Goal: Transaction & Acquisition: Purchase product/service

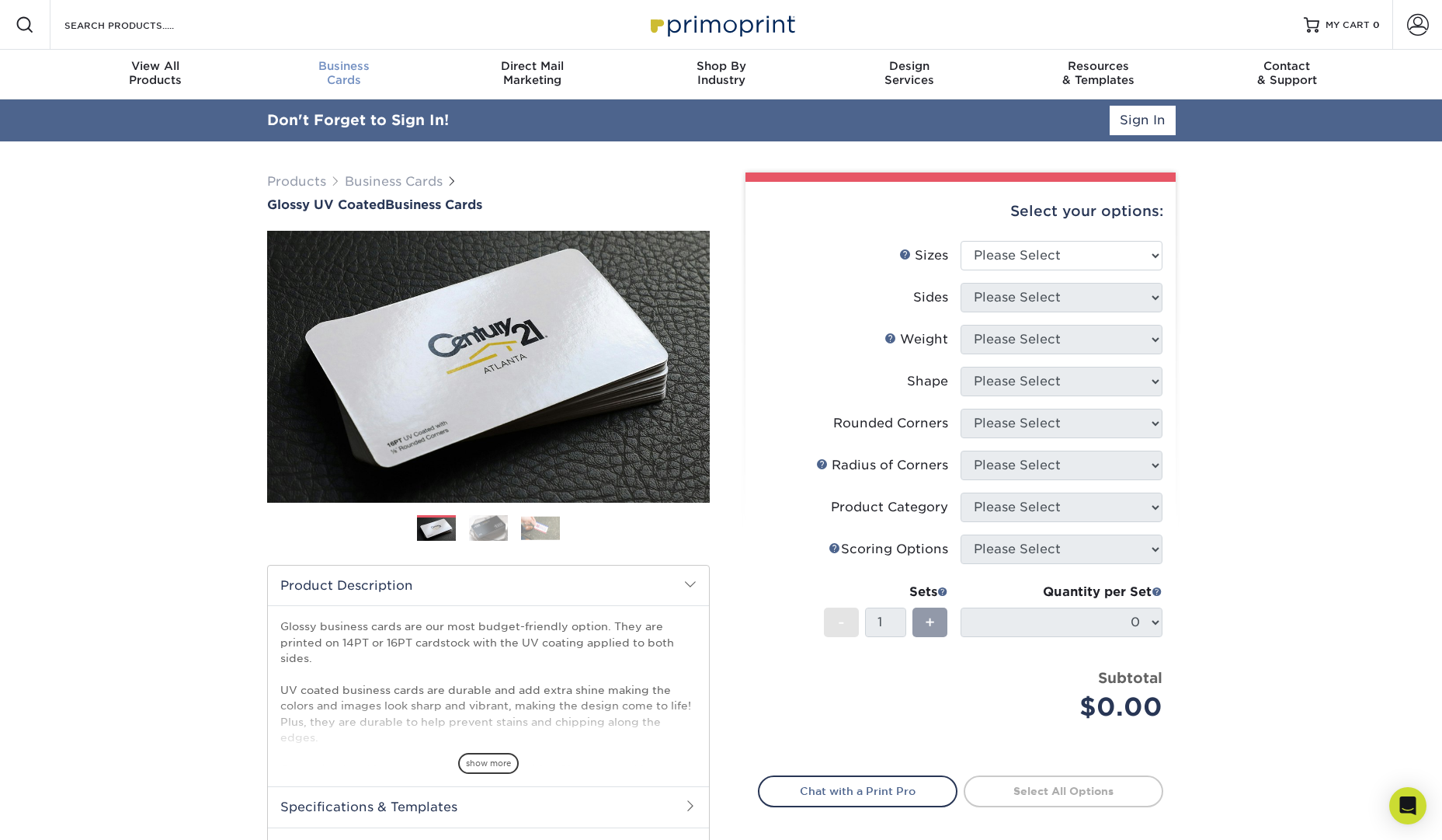
click at [313, 97] on link "Business Cards" at bounding box center [343, 74] width 188 height 50
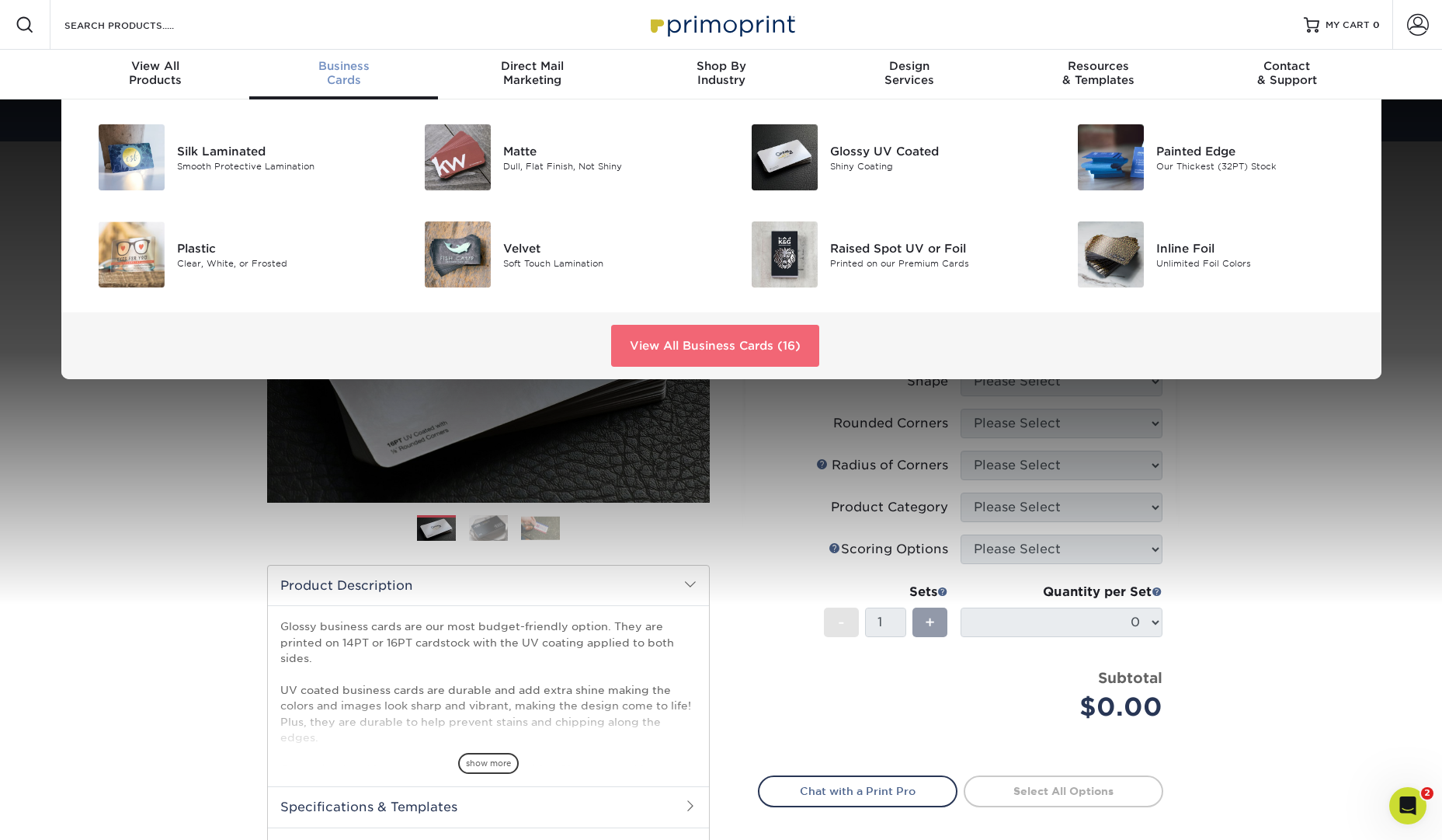
click at [716, 343] on link "View All Business Cards (16)" at bounding box center [715, 346] width 208 height 42
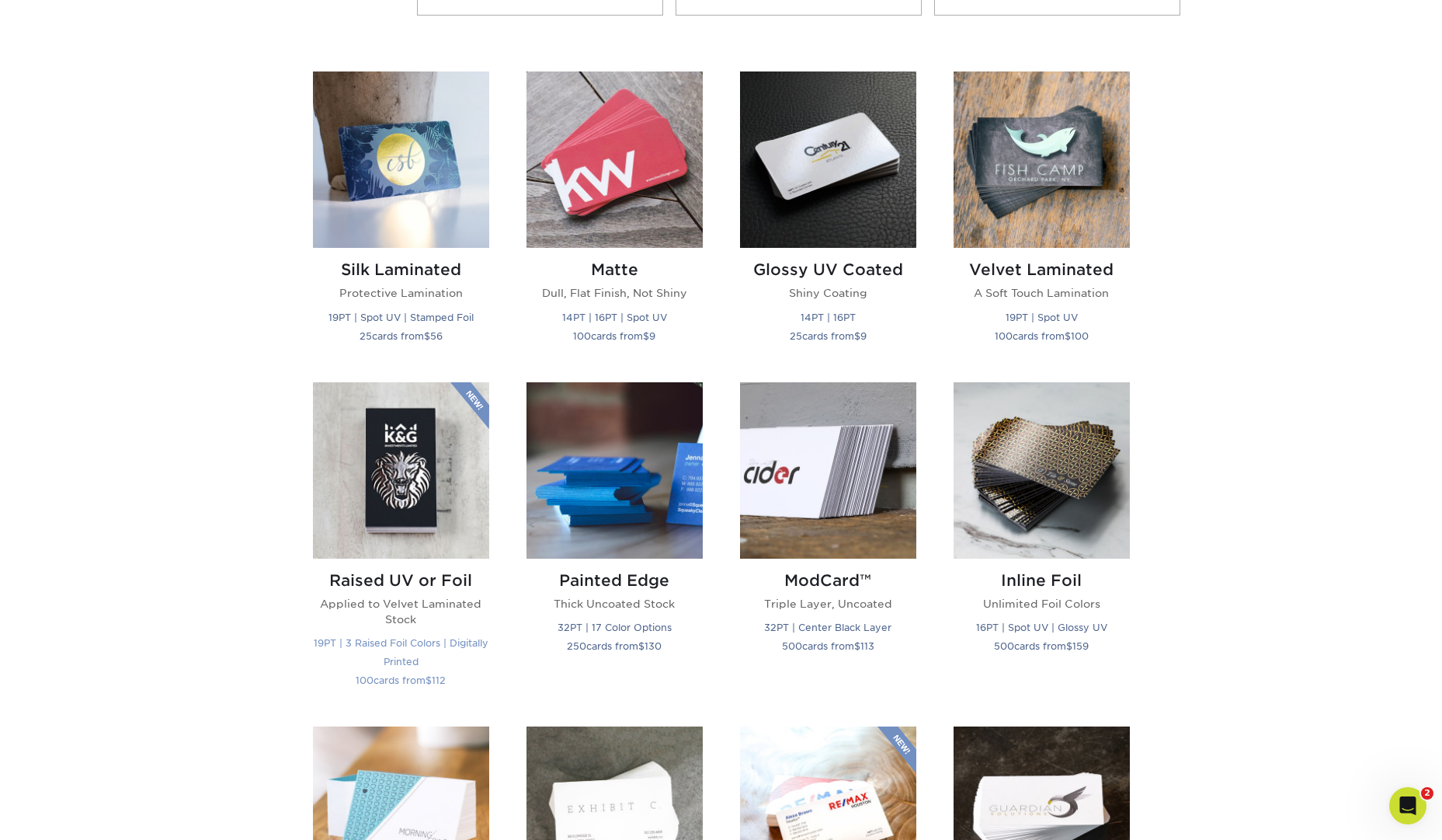
scroll to position [1012, 0]
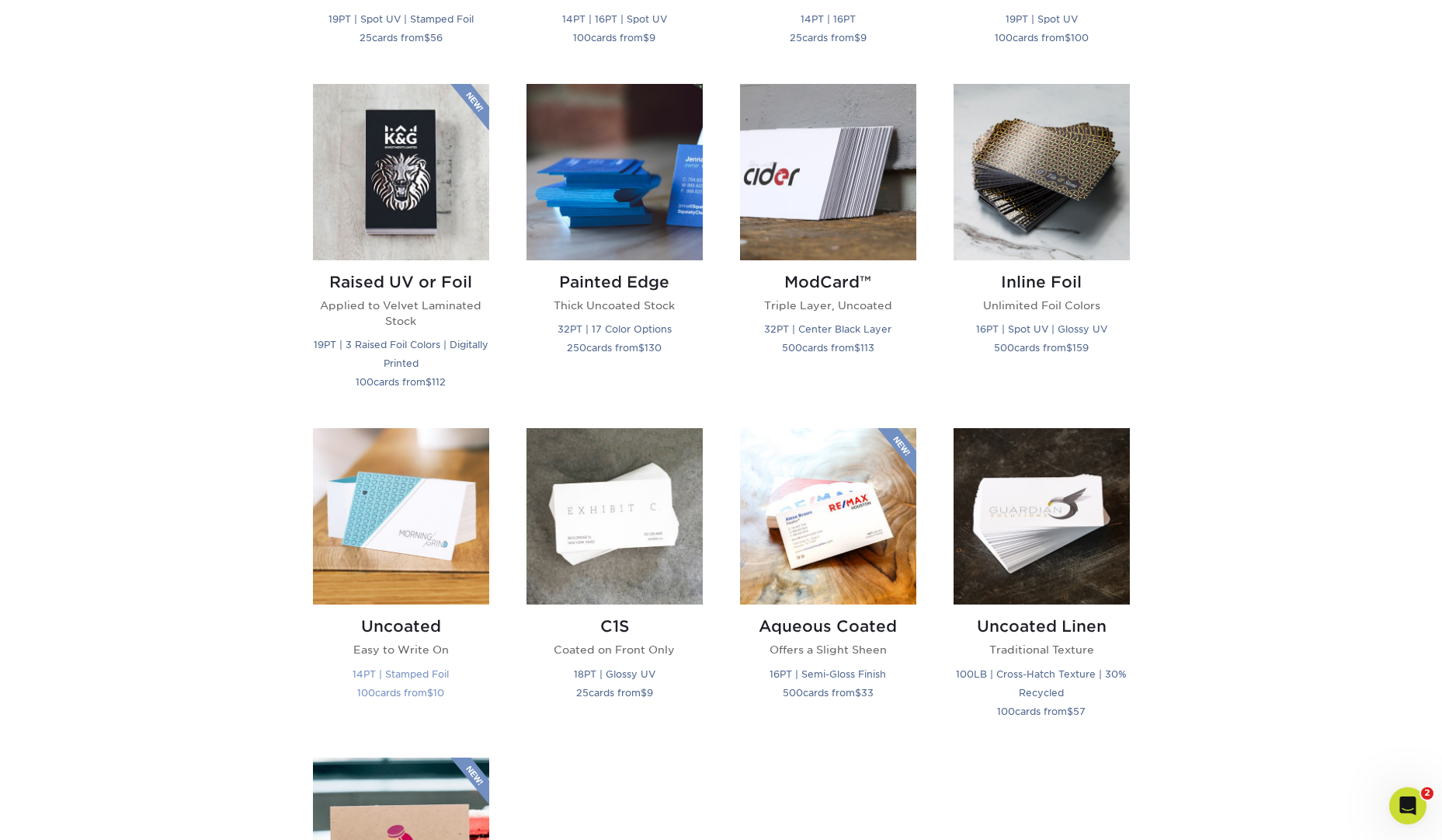
click at [428, 484] on img at bounding box center [402, 516] width 176 height 176
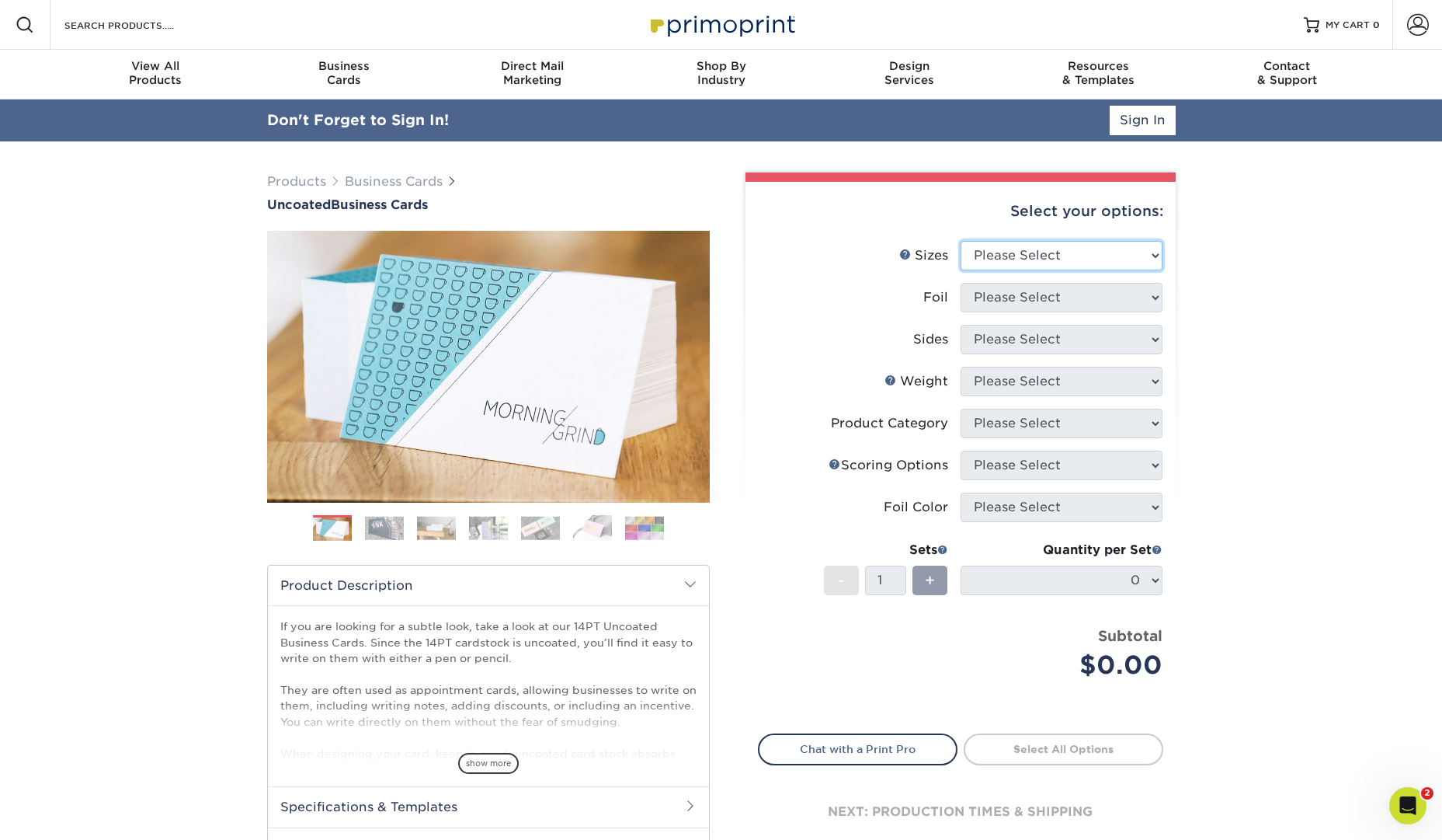
click at [1109, 246] on select "Please Select 1.5" x 3.5" - Mini 1.75" x 3.5" - Mini 2" x 3.5" - Standard 2" x …" at bounding box center [1062, 255] width 202 height 29
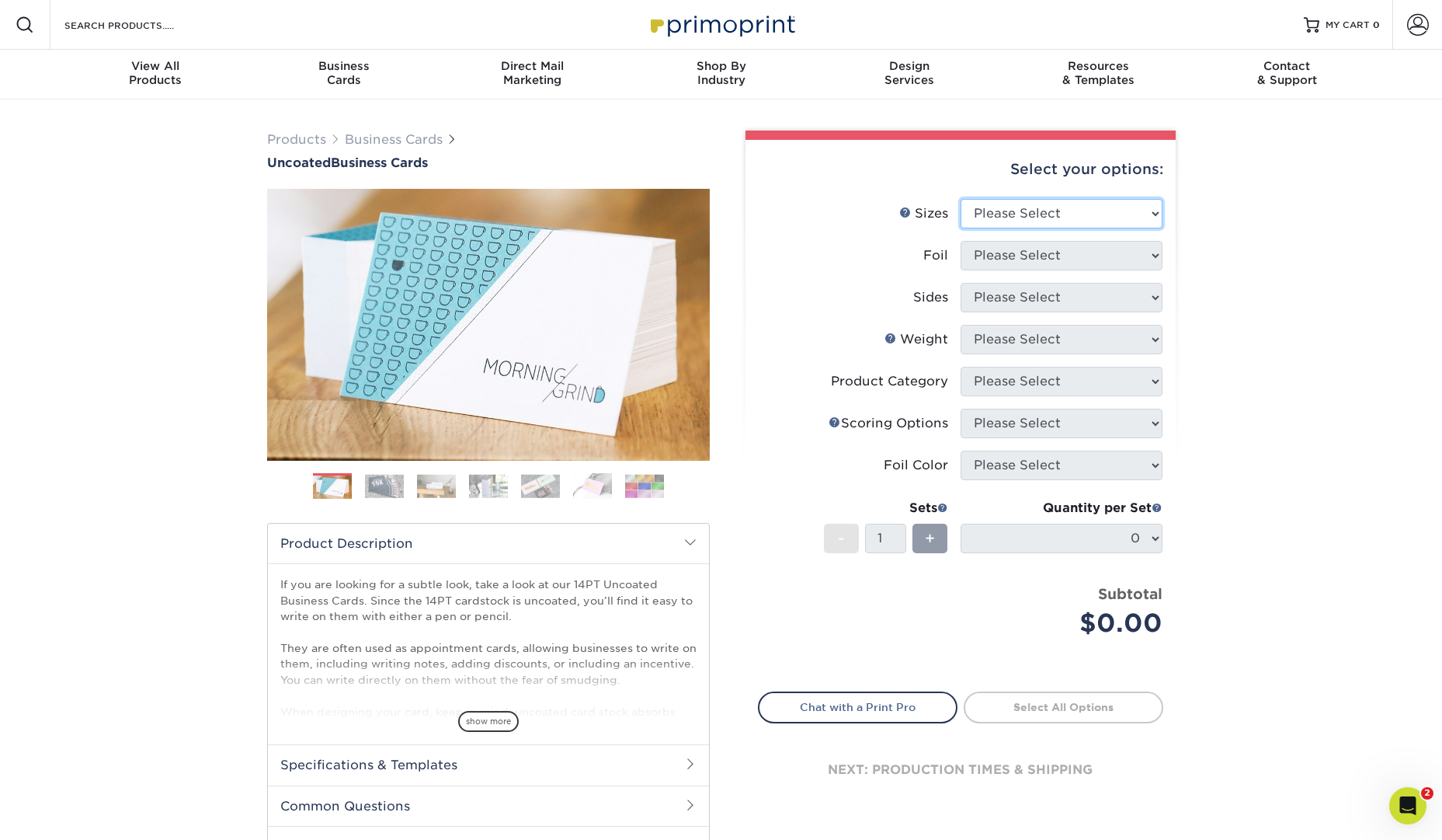
select select "2.00x3.50"
click at [960, 199] on select "Please Select 1.5" x 3.5" - Mini 1.75" x 3.5" - Mini 2" x 3.5" - Standard 2" x …" at bounding box center [1062, 213] width 202 height 29
click at [1065, 256] on select "Please Select Yes No" at bounding box center [1062, 255] width 202 height 29
select select "0"
click at [960, 241] on select "Please Select Yes No" at bounding box center [1062, 255] width 202 height 29
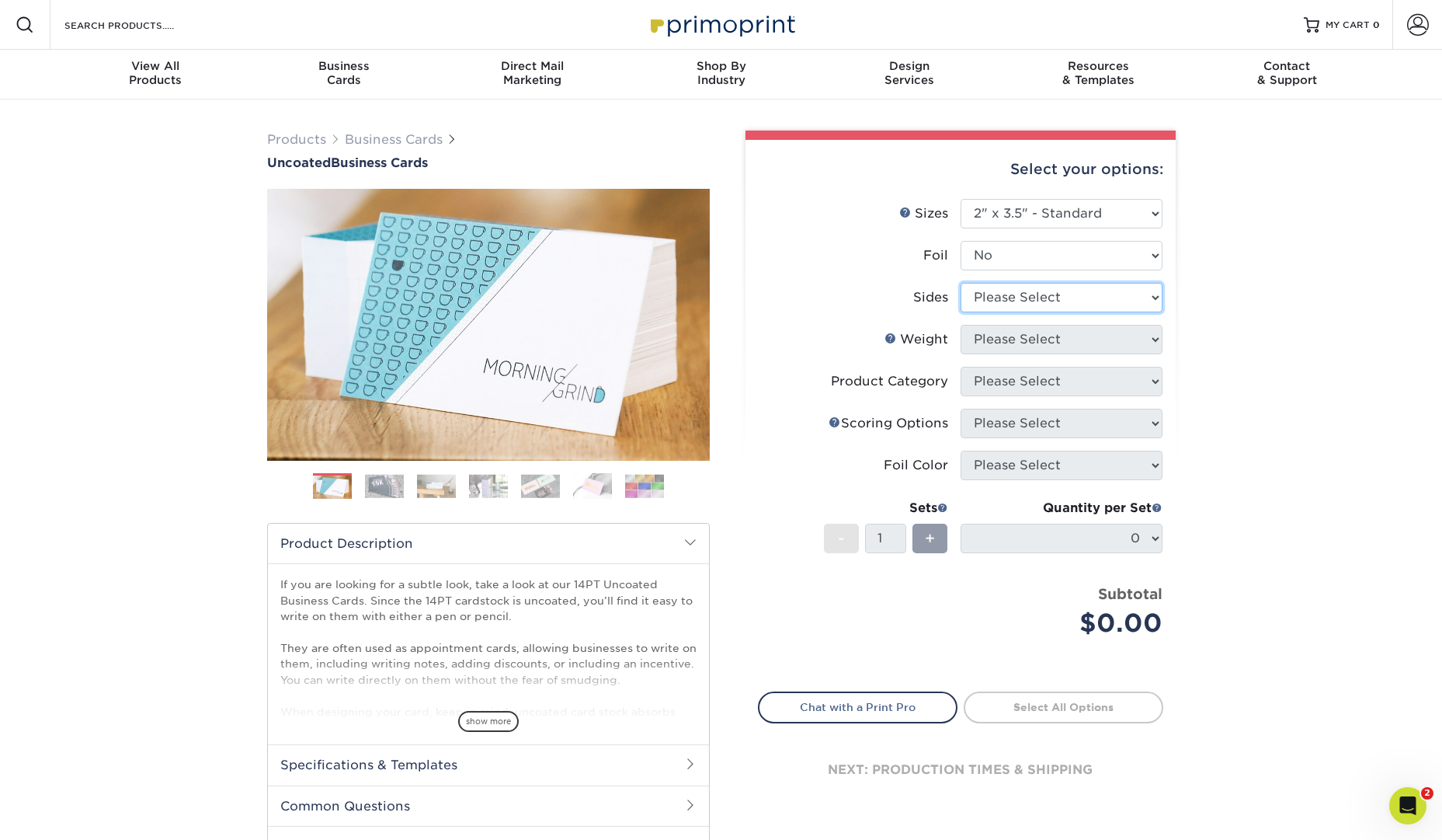
click at [1061, 295] on select "Please Select Print Both Sides Print Front Only" at bounding box center [1062, 298] width 202 height 29
select select "13abbda7-1d64-4f25-8bb2-c179b224825d"
click at [960, 283] on select "Please Select Print Both Sides Print Front Only" at bounding box center [1062, 298] width 202 height 29
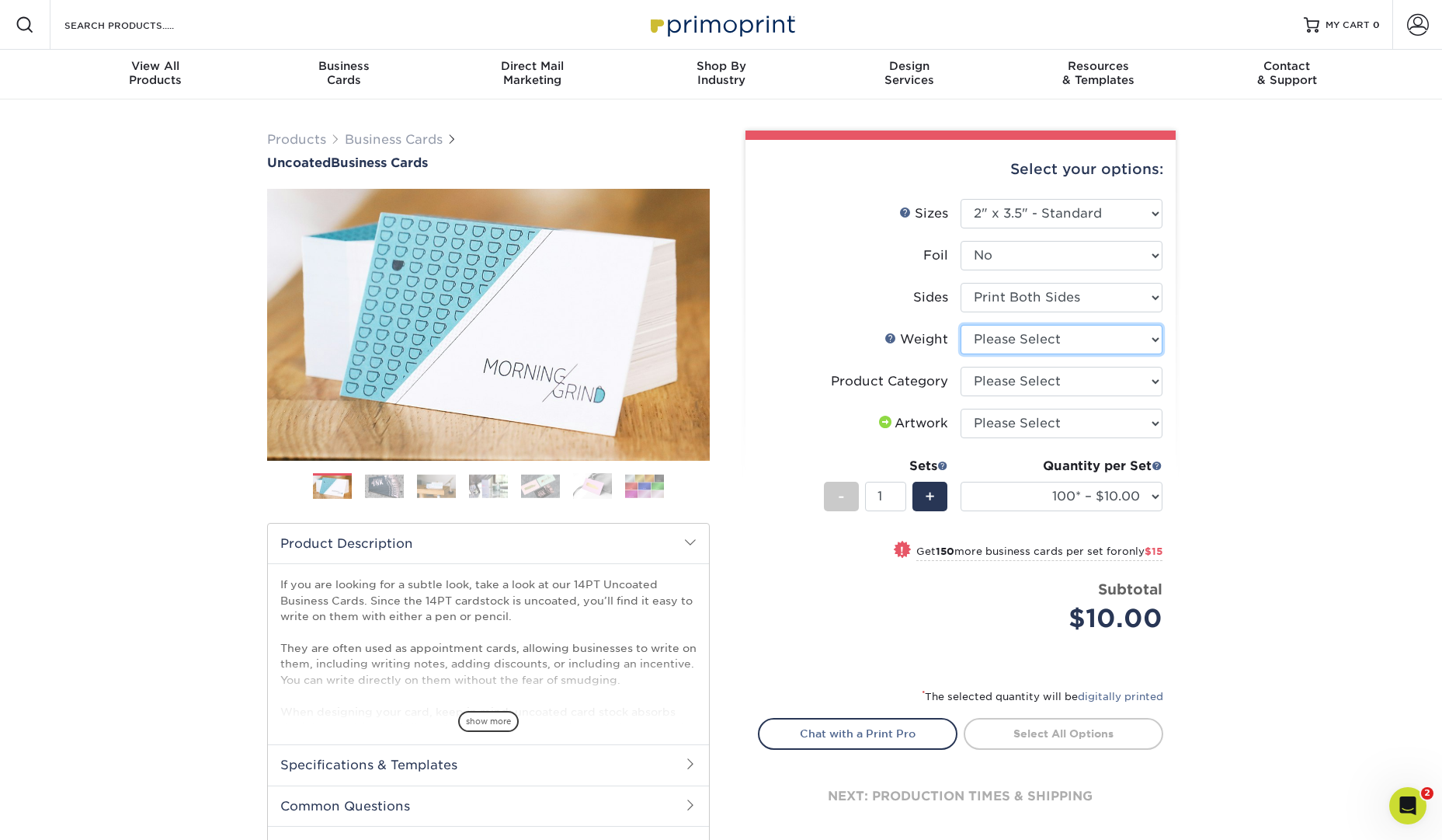
click at [1118, 344] on select "Please Select 14PT Uncoated" at bounding box center [1062, 339] width 202 height 29
select select "14PT Uncoated"
click at [960, 324] on select "Please Select 14PT Uncoated" at bounding box center [1062, 339] width 202 height 29
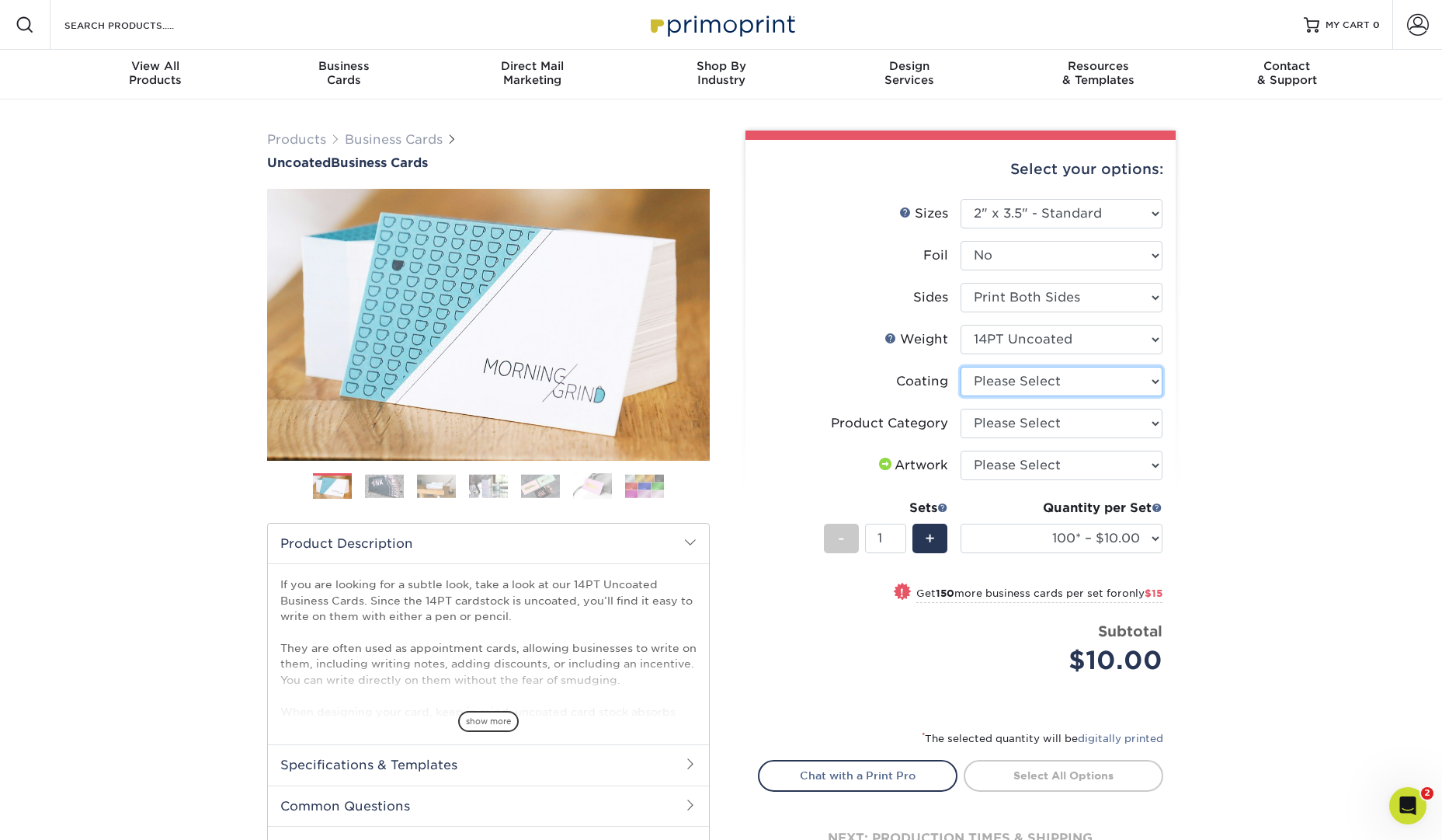
click at [1142, 380] on select at bounding box center [1062, 381] width 202 height 29
select select "3e7618de-abca-4bda-9f97-8b9129e913d8"
click at [960, 367] on select at bounding box center [1062, 381] width 202 height 29
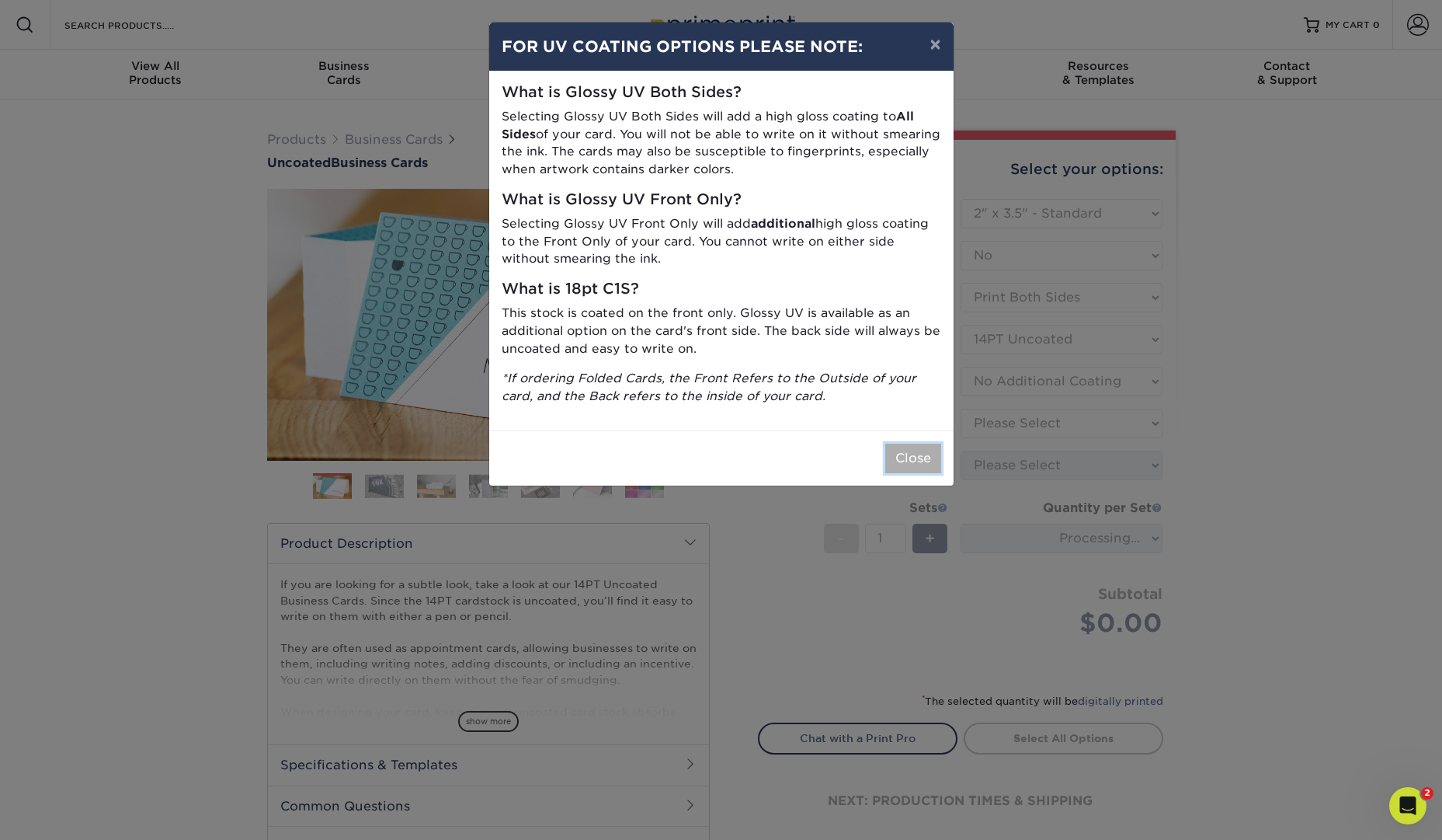
click at [896, 467] on button "Close" at bounding box center [913, 459] width 56 height 29
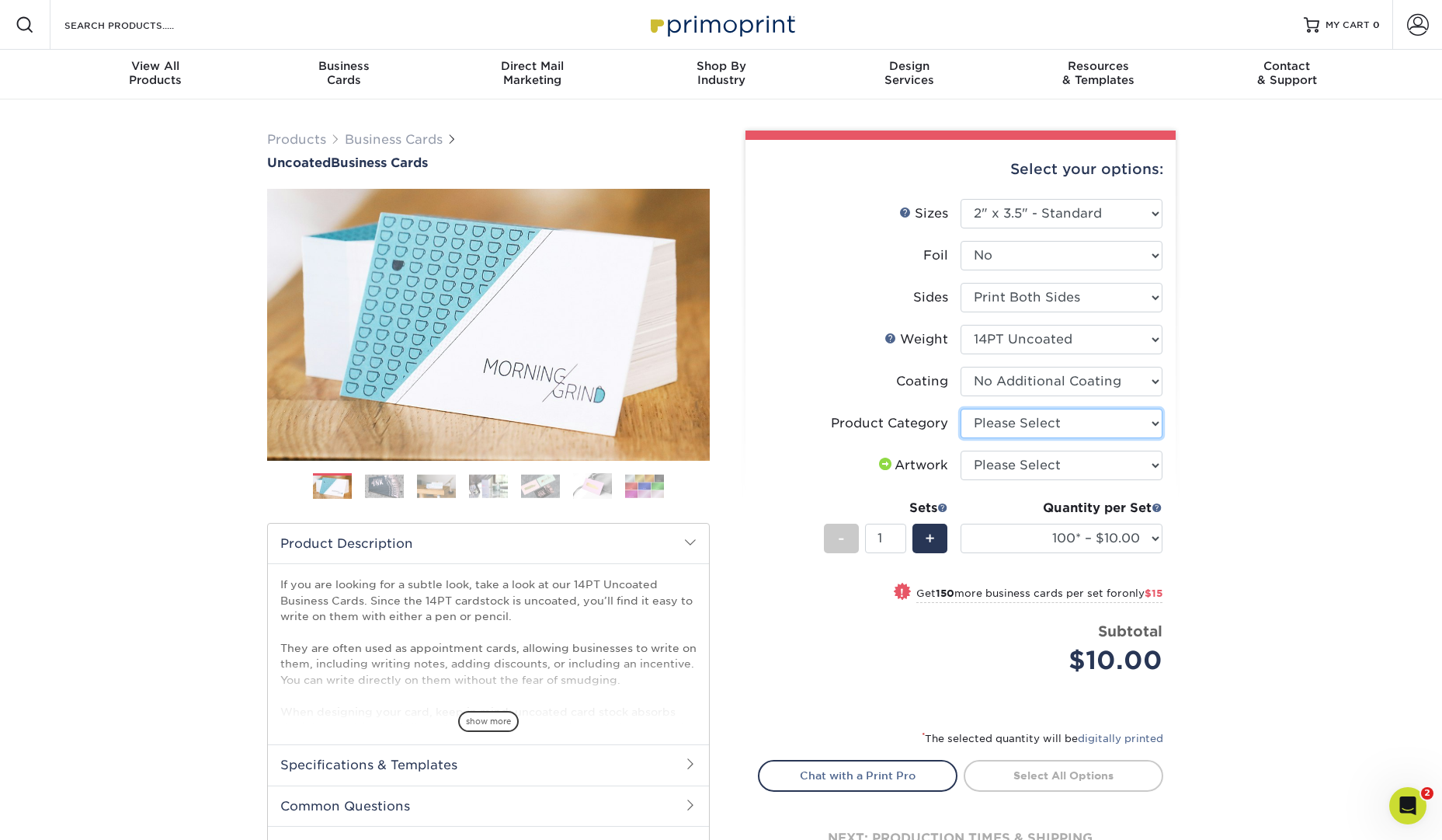
click at [1102, 428] on select "Please Select Business Cards" at bounding box center [1062, 424] width 202 height 29
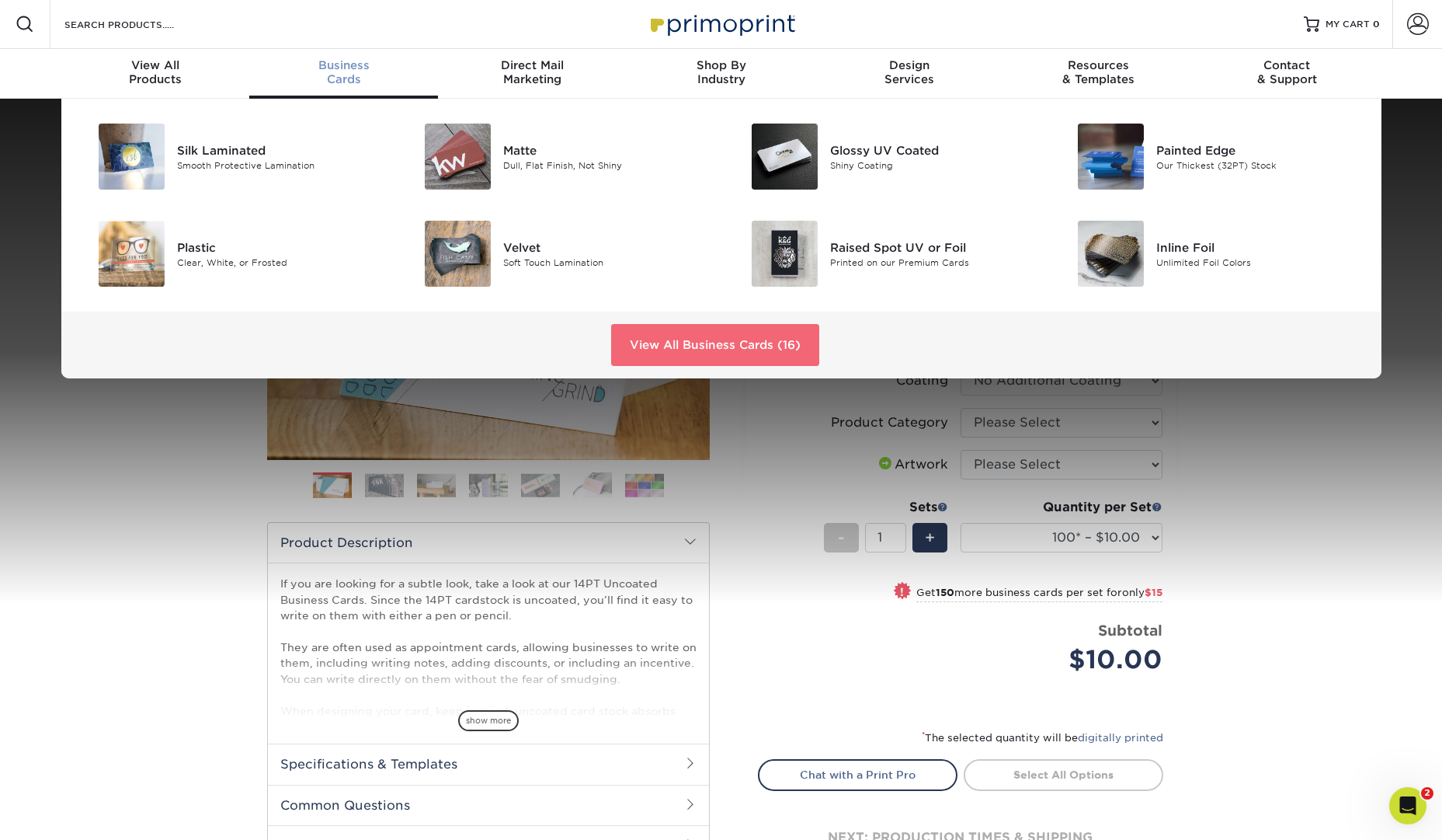
click at [641, 350] on link "View All Business Cards (16)" at bounding box center [715, 345] width 208 height 42
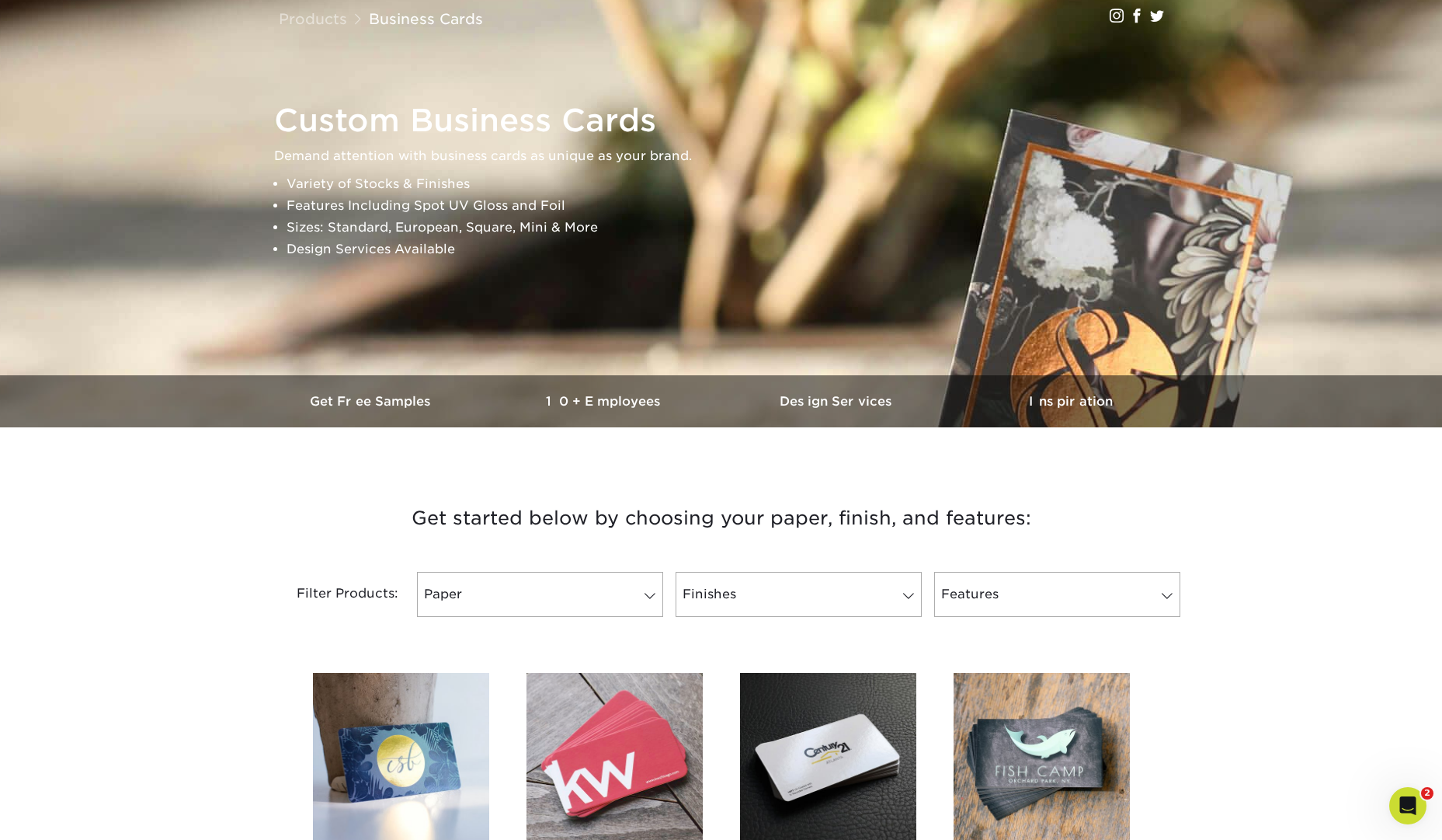
scroll to position [107, 0]
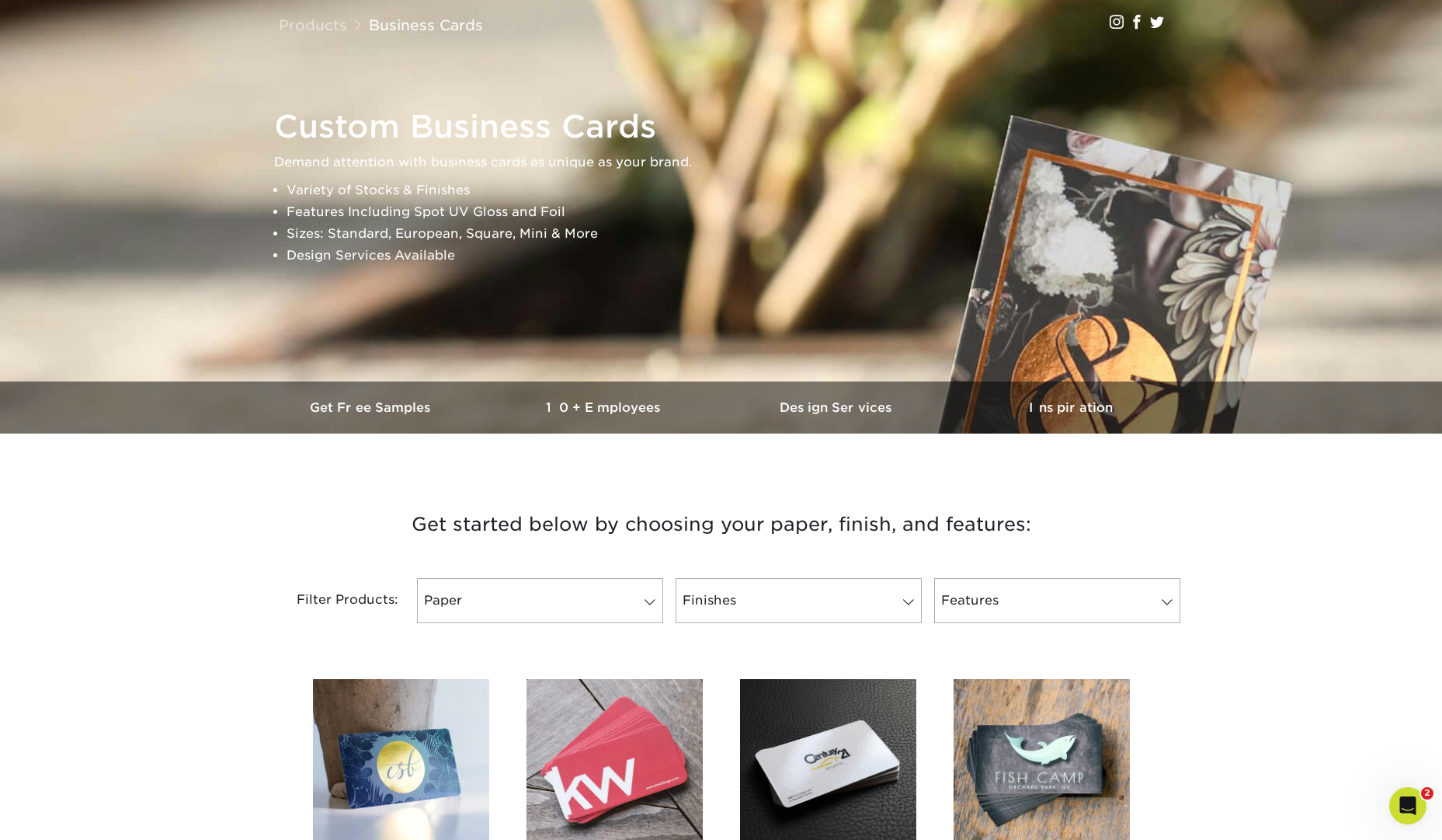
drag, startPoint x: 466, startPoint y: 642, endPoint x: 475, endPoint y: 641, distance: 9.1
click at [469, 642] on div "Filter Products: Paper Filter by "Paper Type" 100LB 14PT 16PT 18PT 19PT 30% Rec…" at bounding box center [721, 609] width 932 height 101
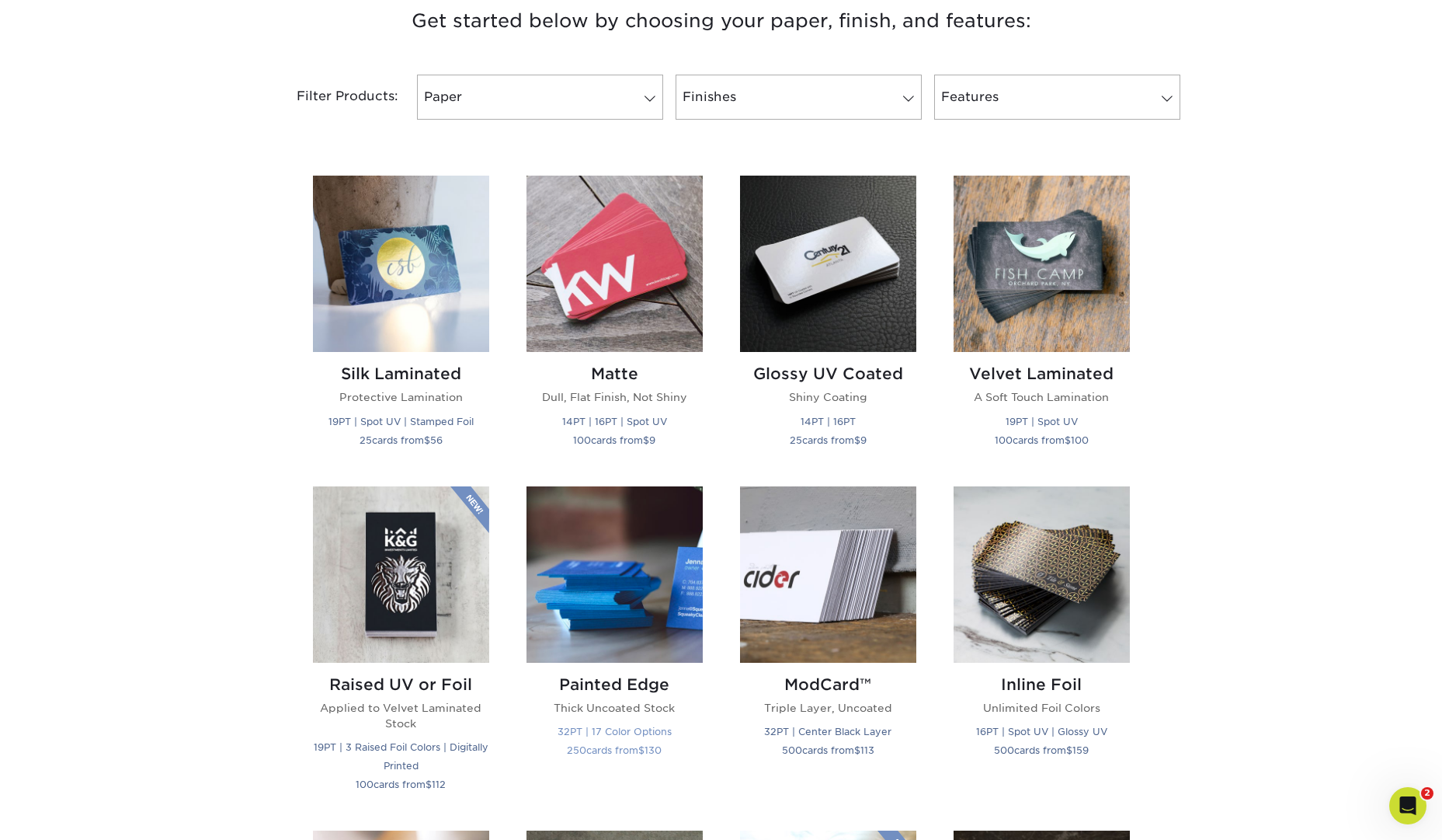
scroll to position [594, 0]
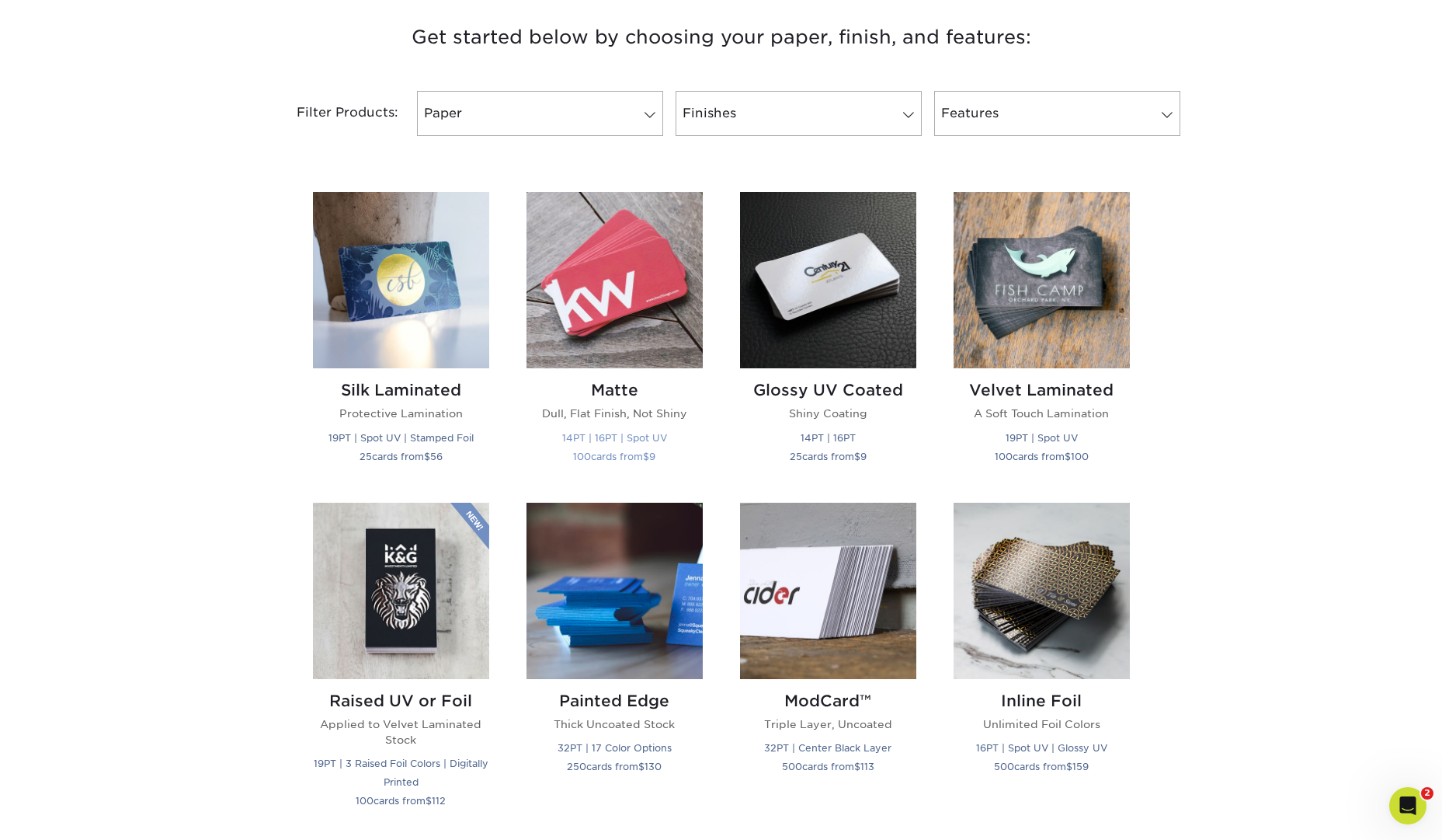
click at [590, 297] on img at bounding box center [615, 280] width 176 height 176
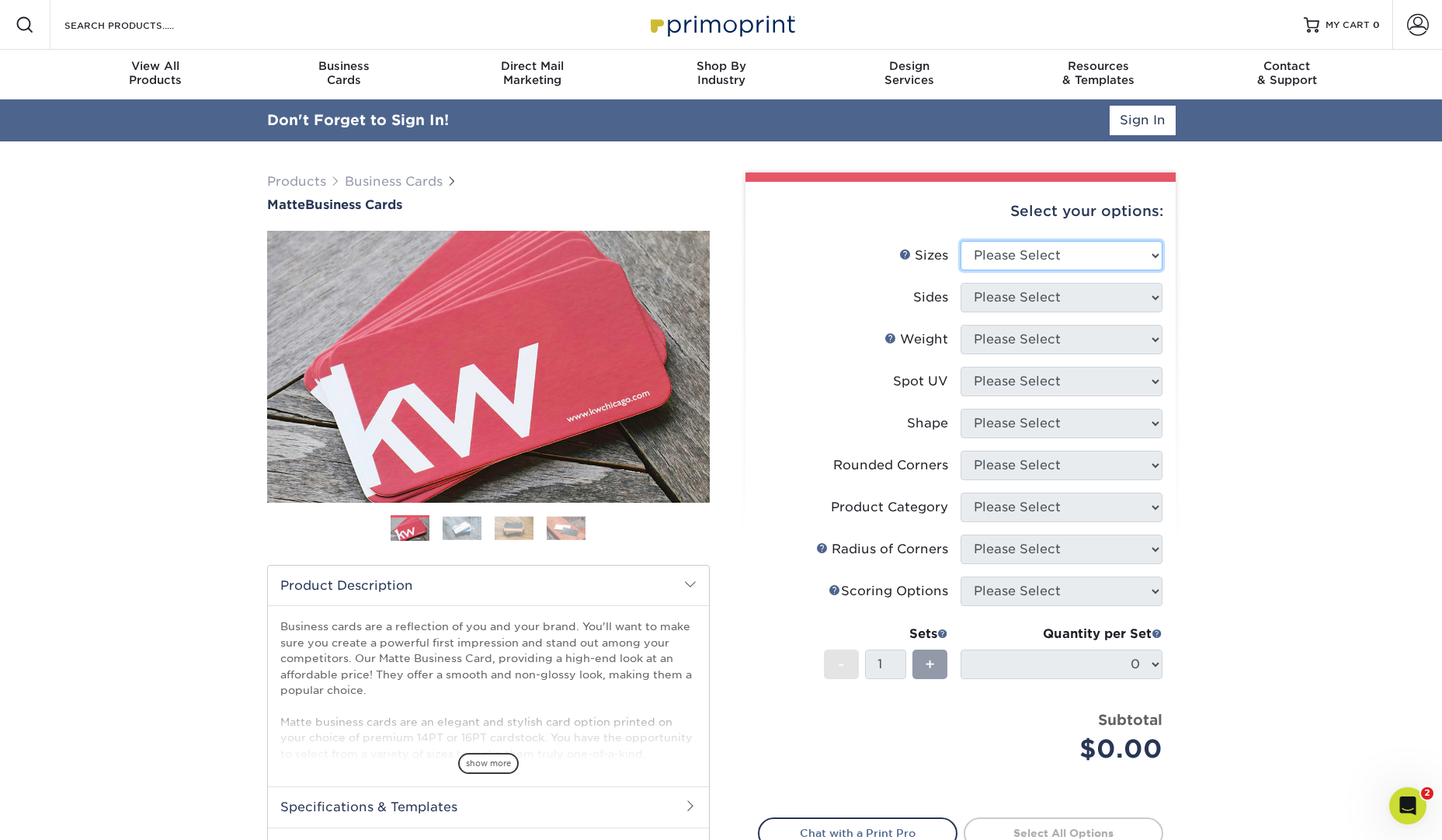
click at [1151, 255] on select "Please Select 1.5" x 3.5" - Mini 1.75" x 3.5" - Mini 2" x 2" - Square 2" x 3" -…" at bounding box center [1062, 255] width 202 height 29
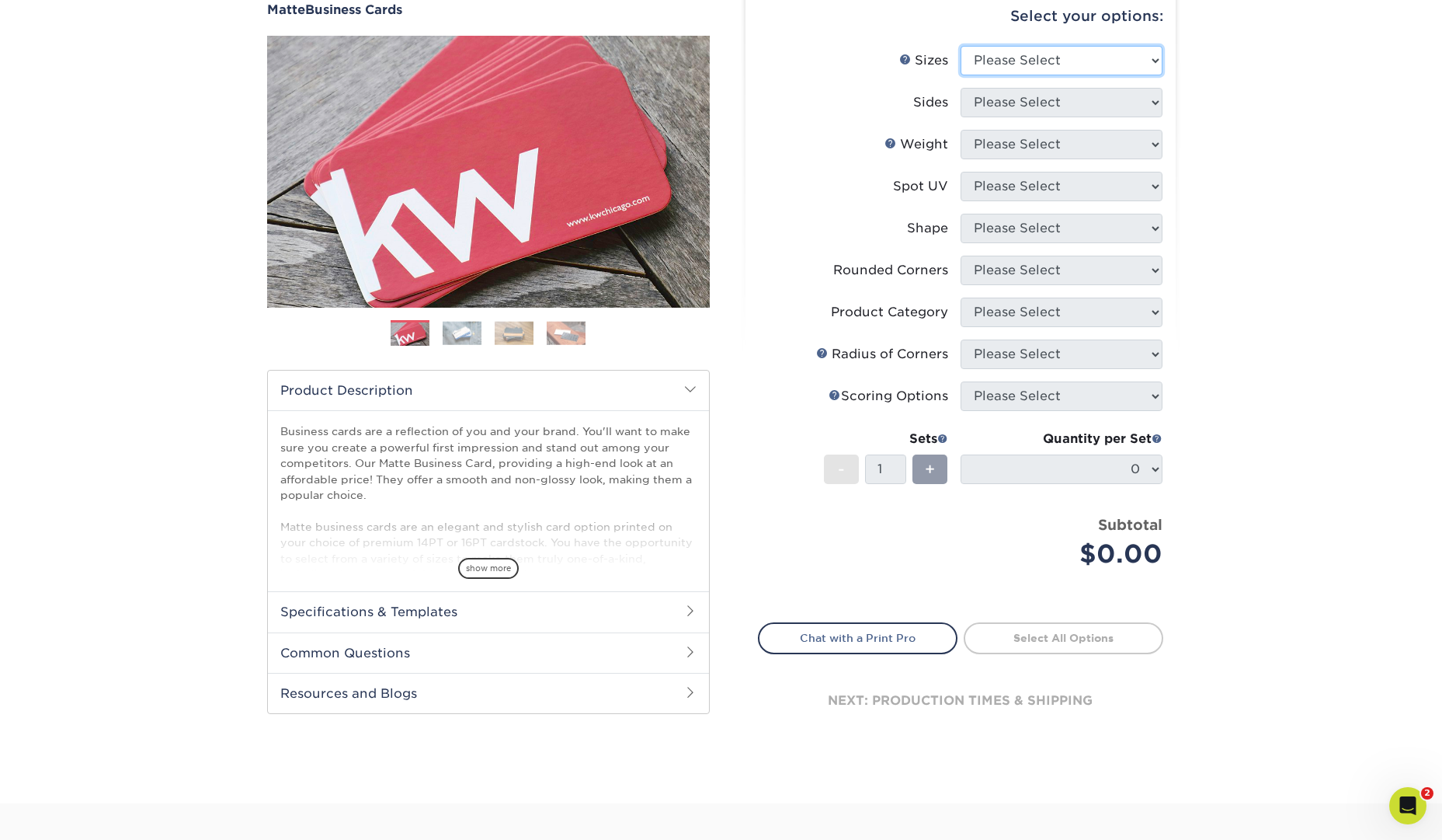
scroll to position [173, 0]
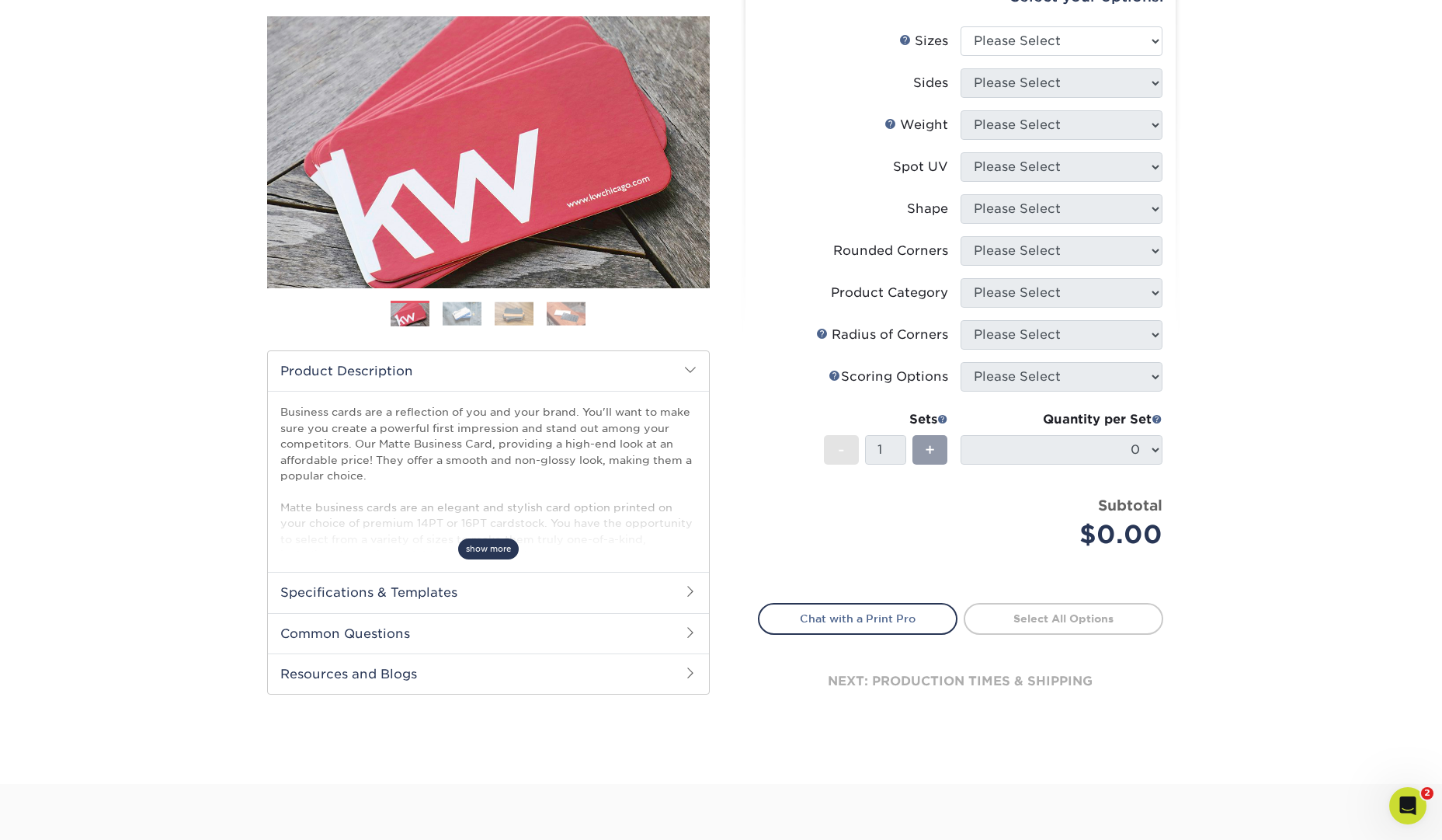
click at [483, 550] on span "show more" at bounding box center [489, 549] width 61 height 21
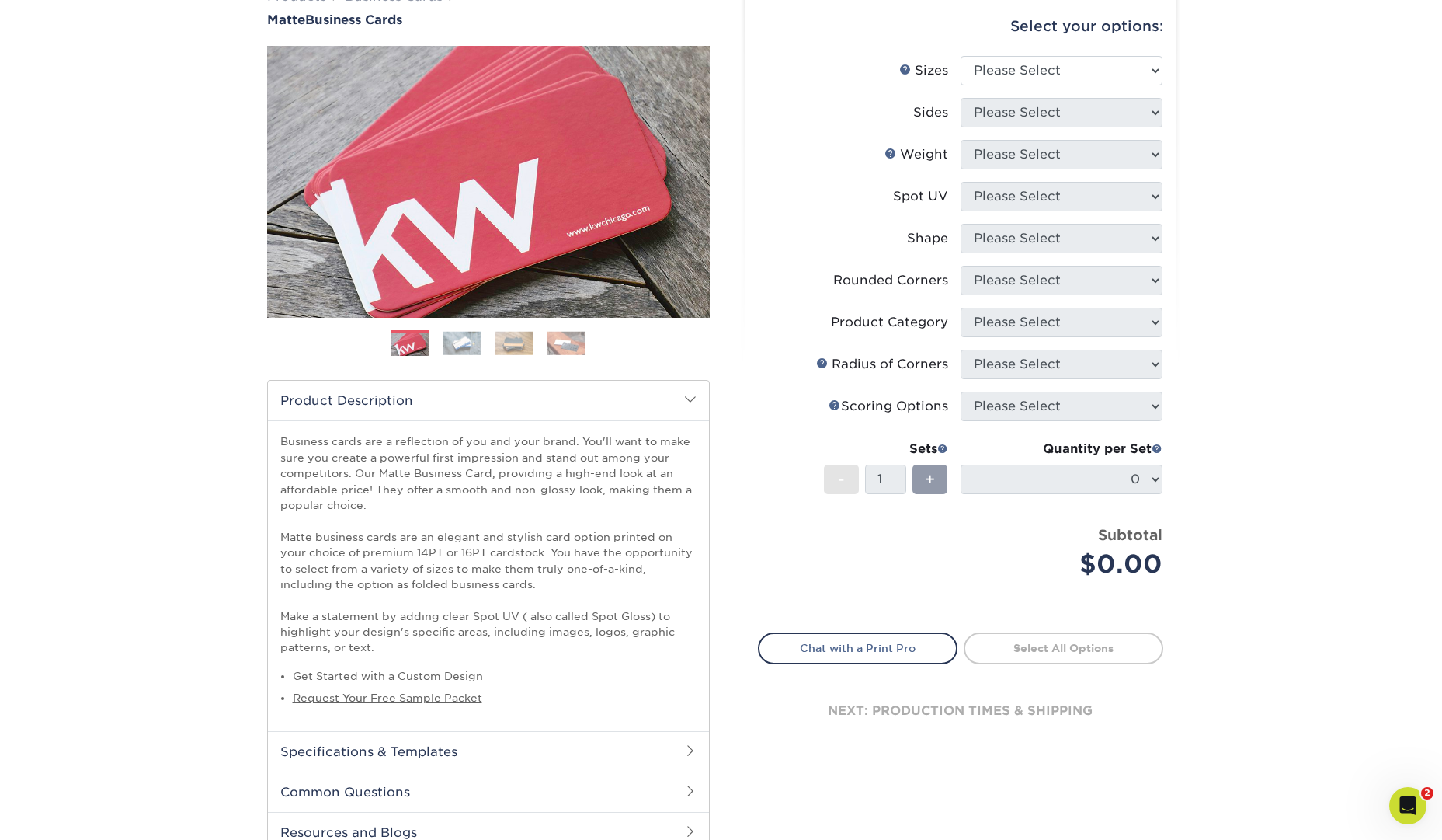
scroll to position [0, 0]
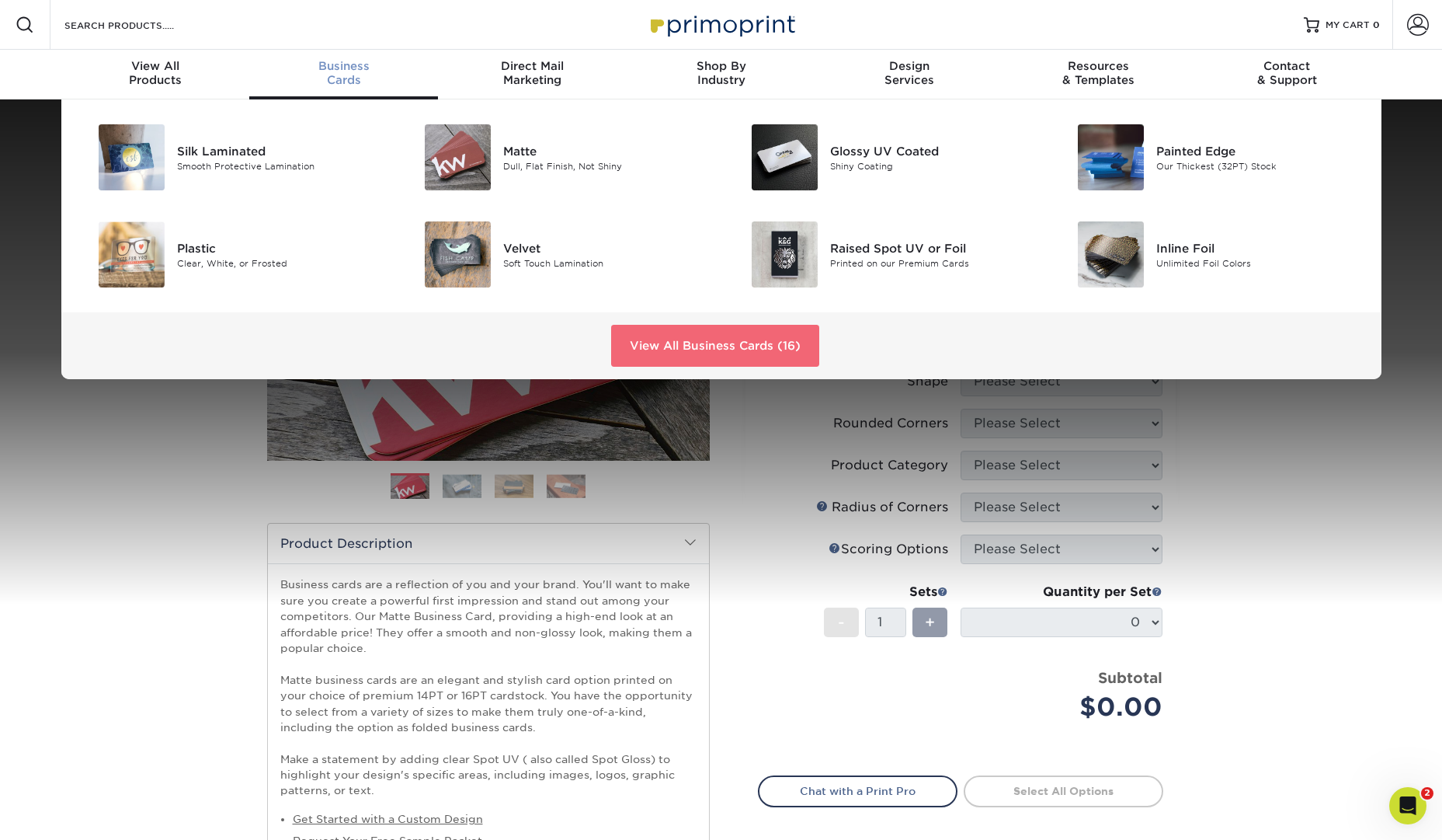
click at [689, 334] on link "View All Business Cards (16)" at bounding box center [715, 346] width 208 height 42
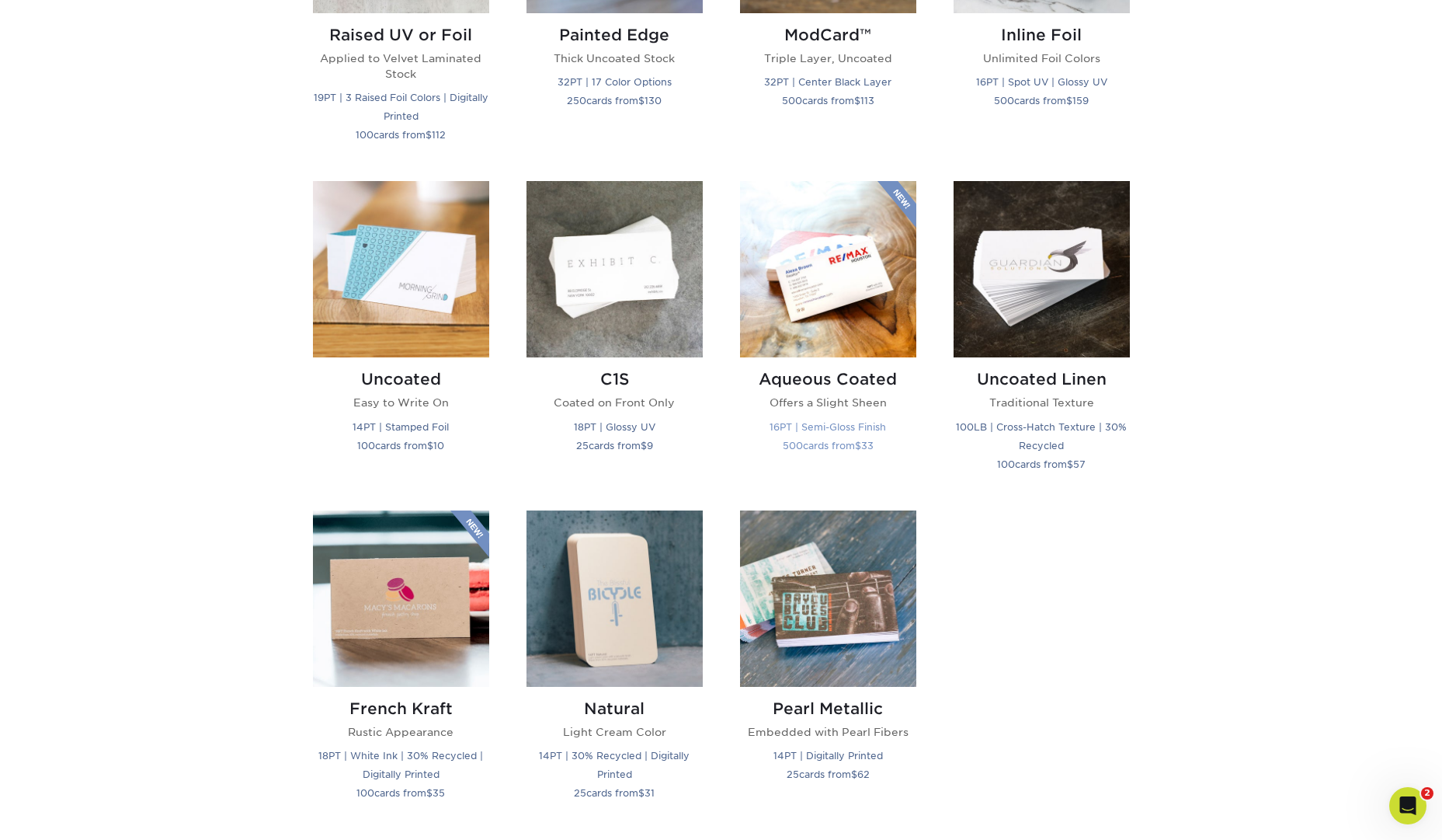
scroll to position [1251, 0]
